Goal: Task Accomplishment & Management: Manage account settings

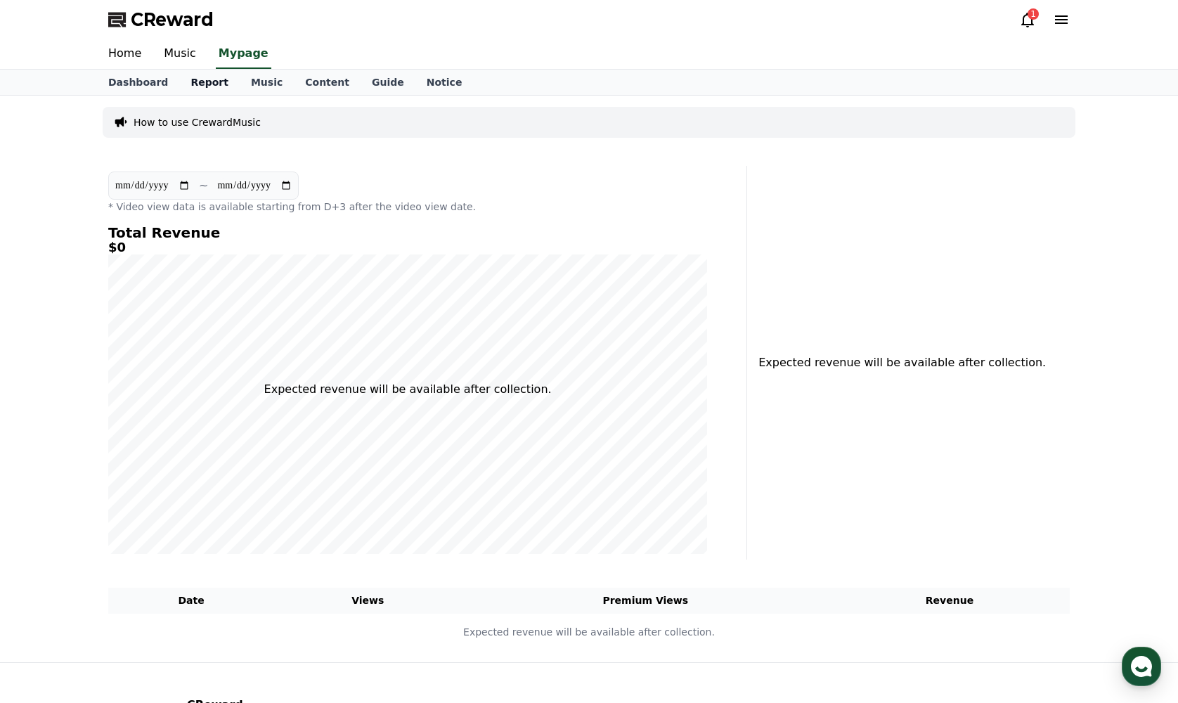
select select "**********"
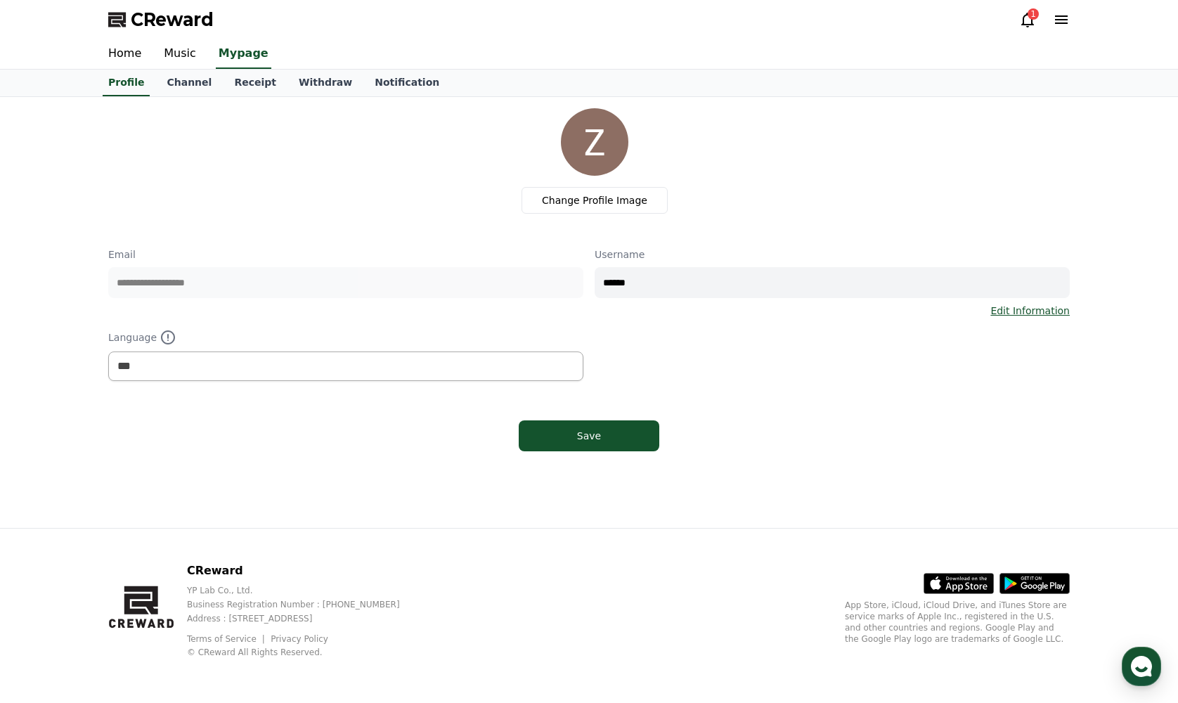
click at [199, 83] on link "Channel" at bounding box center [188, 83] width 67 height 27
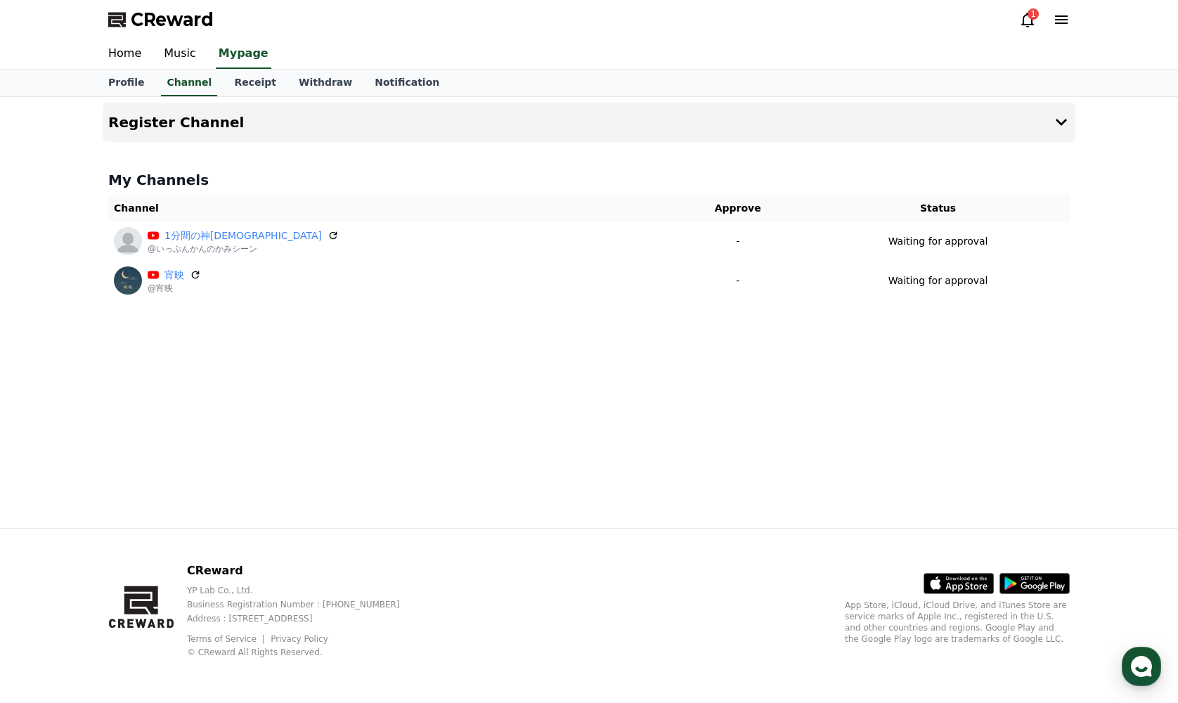
click at [1042, 14] on div "1" at bounding box center [1044, 19] width 51 height 17
click at [1026, 14] on icon at bounding box center [1027, 20] width 13 height 15
